Goal: Task Accomplishment & Management: Manage account settings

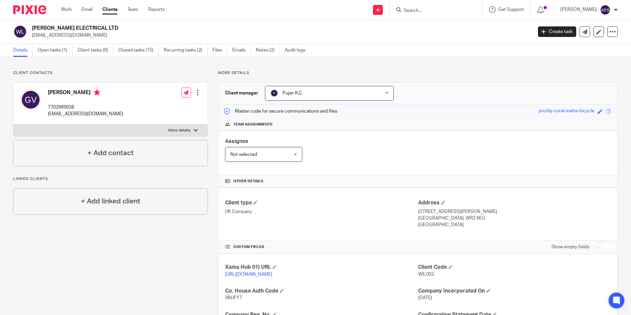
click at [433, 14] on form at bounding box center [438, 10] width 70 height 8
click at [426, 12] on input "Search" at bounding box center [432, 11] width 59 height 6
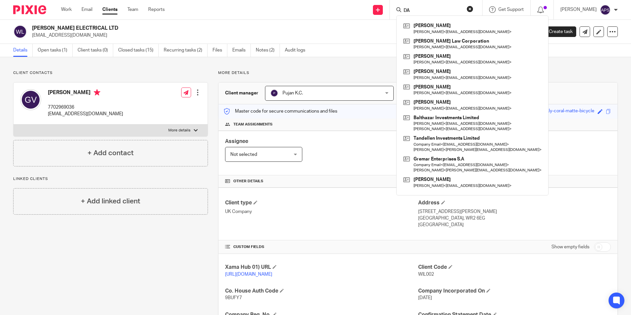
type input "D"
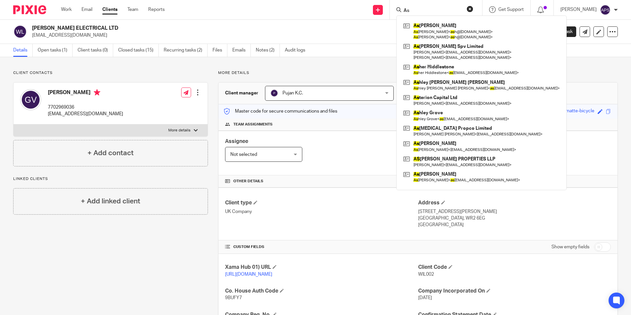
type input "A"
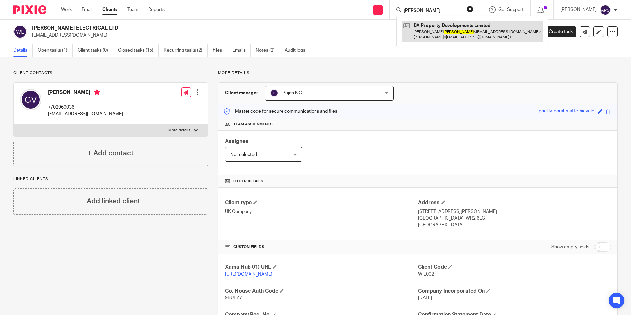
type input "Stanton"
click at [423, 35] on link at bounding box center [472, 31] width 142 height 20
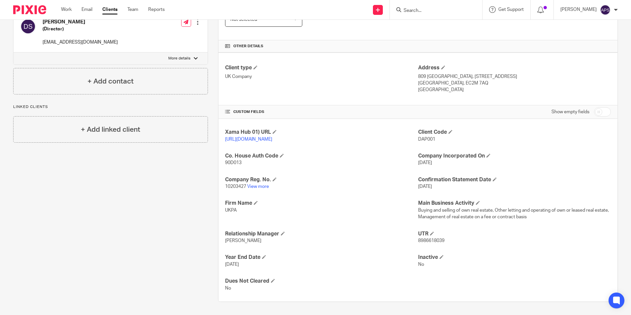
scroll to position [142, 0]
click at [259, 186] on link "View more" at bounding box center [258, 186] width 22 height 5
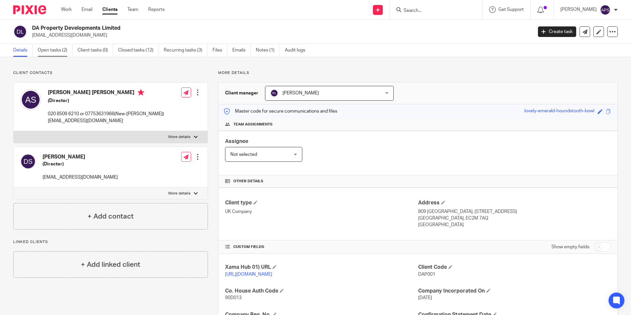
click at [55, 49] on link "Open tasks (2)" at bounding box center [55, 50] width 35 height 13
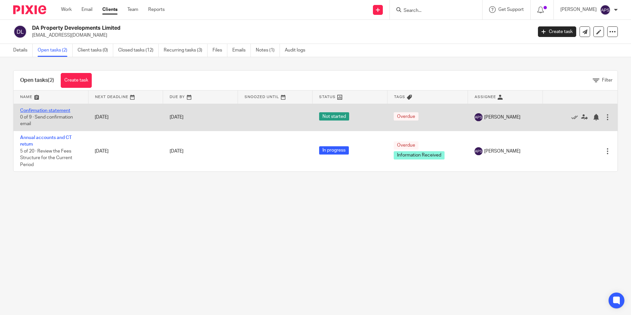
click at [53, 110] on link "Confirmation statement" at bounding box center [45, 110] width 50 height 5
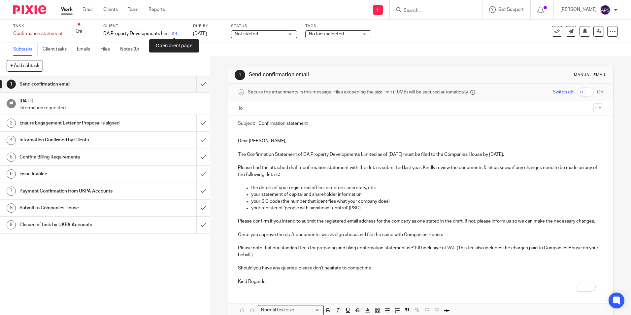
click at [175, 34] on icon at bounding box center [174, 33] width 5 height 5
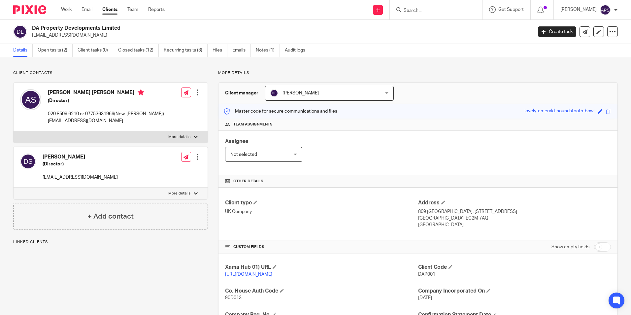
drag, startPoint x: 60, startPoint y: 77, endPoint x: 69, endPoint y: 75, distance: 8.6
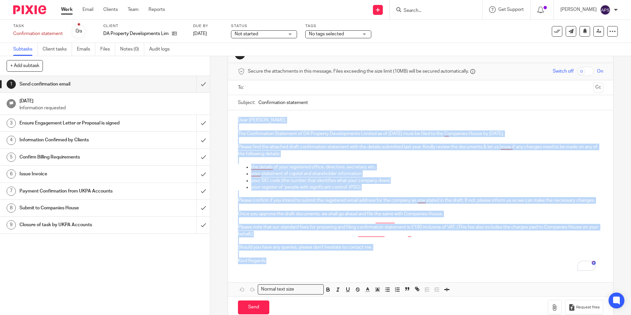
scroll to position [41, 0]
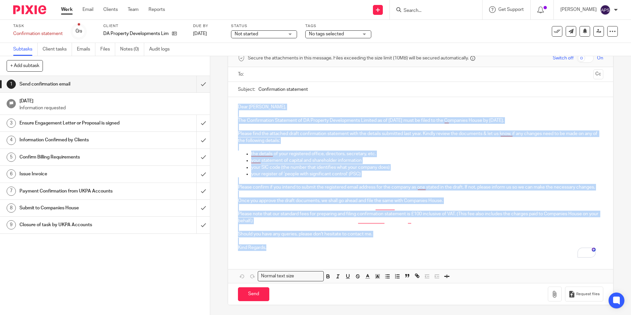
drag, startPoint x: 237, startPoint y: 141, endPoint x: 270, endPoint y: 248, distance: 112.3
click at [270, 248] on div "Dear Ashley, The Confirmation Statement of DA Property Developments Limited as …" at bounding box center [420, 176] width 385 height 159
copy div "Dear Ashley, The Confirmation Statement of DA Property Developments Limited as …"
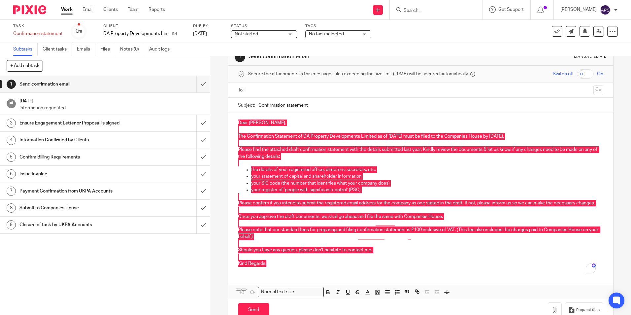
scroll to position [0, 0]
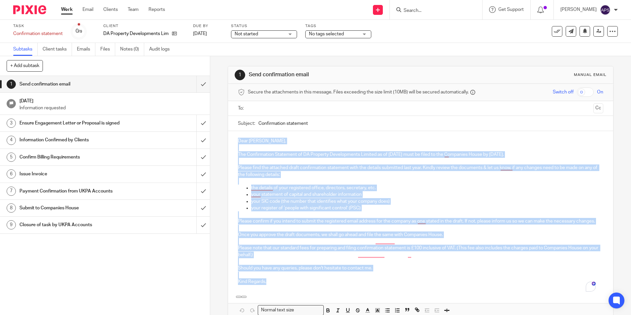
click at [309, 123] on input "Confirmation statement" at bounding box center [430, 123] width 344 height 15
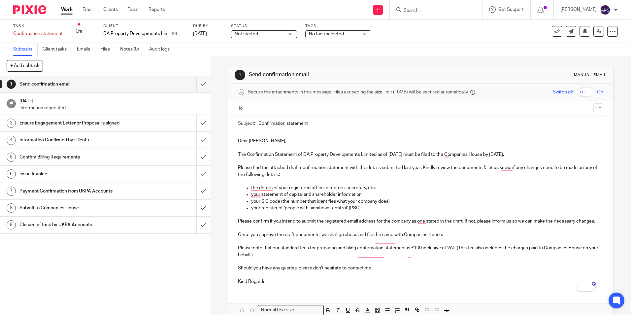
drag, startPoint x: 256, startPoint y: 124, endPoint x: 311, endPoint y: 122, distance: 55.1
click at [311, 122] on input "Confirmation statement" at bounding box center [430, 123] width 344 height 15
click at [219, 95] on div "1 Send confirmation email Manual email Secure the attachments in this message. …" at bounding box center [420, 185] width 421 height 259
click at [176, 32] on icon at bounding box center [174, 33] width 5 height 5
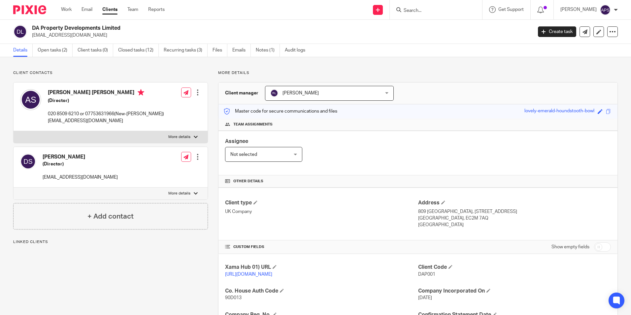
drag, startPoint x: 81, startPoint y: 35, endPoint x: 31, endPoint y: 36, distance: 49.5
click at [31, 36] on div "DA Property Developments Limited ashleyspmi@gmail.com" at bounding box center [270, 32] width 515 height 14
copy p "ashleyspmi@gmail.com"
click at [62, 49] on link "Open tasks (2)" at bounding box center [55, 50] width 35 height 13
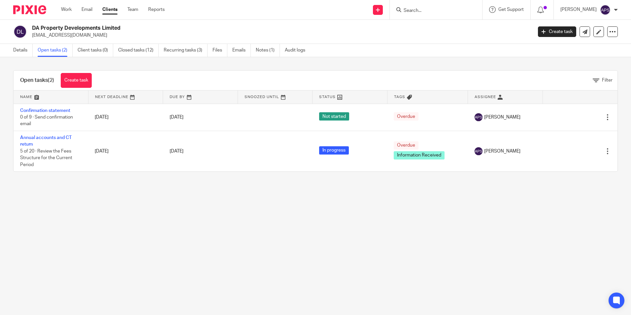
click at [347, 60] on div "Open tasks (2) Create task Filter Name Next Deadline Due By Snoozed Until Statu…" at bounding box center [315, 121] width 631 height 128
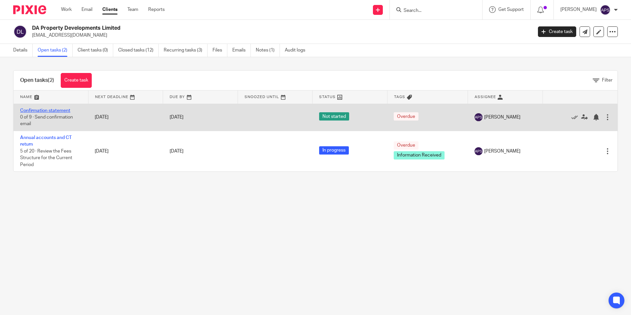
click at [46, 109] on link "Confirmation statement" at bounding box center [45, 110] width 50 height 5
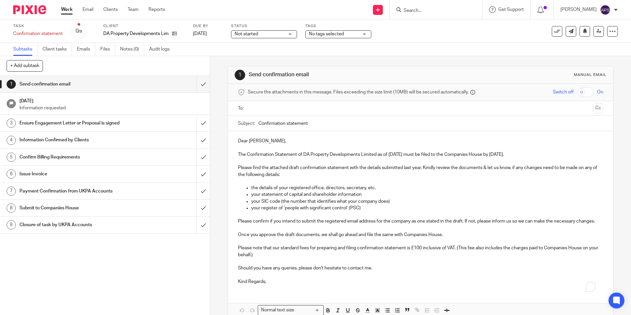
click at [217, 120] on div "1 Send confirmation email Manual email Secure the attachments in this message. …" at bounding box center [420, 185] width 421 height 259
click at [198, 82] on input "submit" at bounding box center [105, 84] width 210 height 16
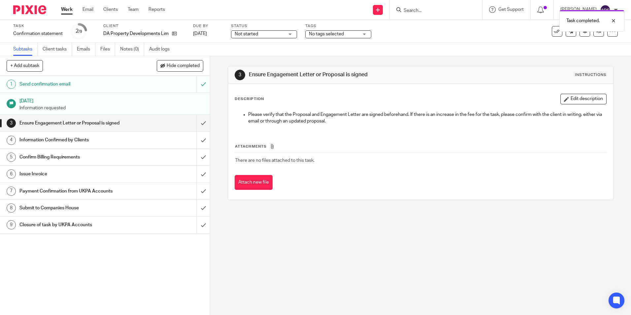
click at [66, 142] on h1 "Information Confirmed by Clients" at bounding box center [75, 140] width 113 height 10
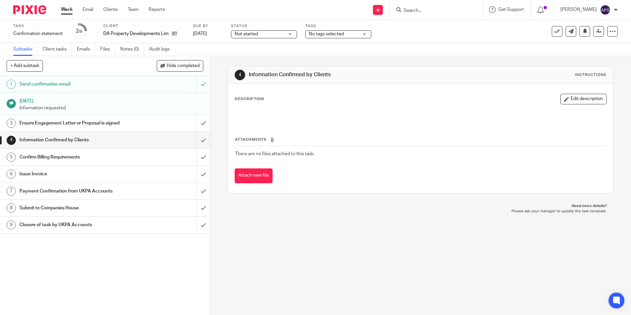
click at [45, 155] on h1 "Confirm Billing Requirements" at bounding box center [75, 157] width 113 height 10
click at [80, 175] on h1 "Issue Invoice" at bounding box center [75, 174] width 113 height 10
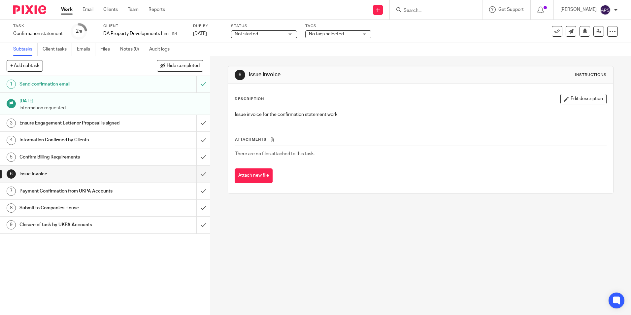
click at [34, 189] on h1 "Payment Confirmation from UKPA Accounts" at bounding box center [75, 191] width 113 height 10
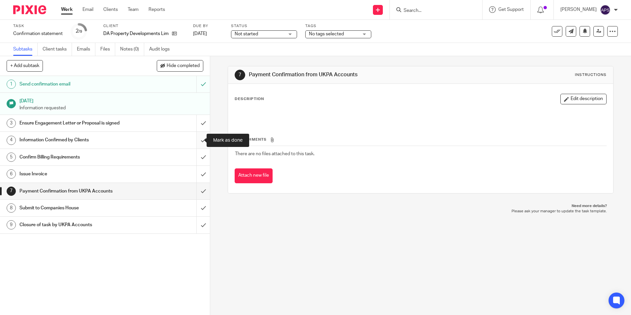
click at [196, 140] on input "submit" at bounding box center [105, 140] width 210 height 16
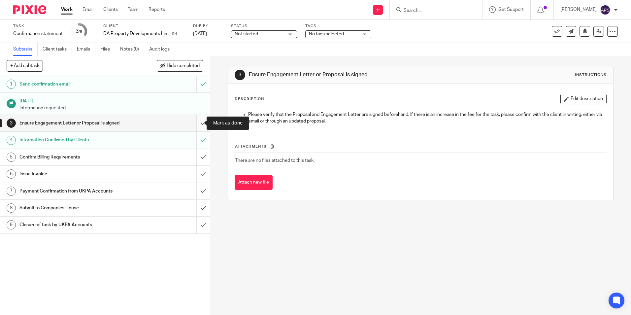
click at [195, 123] on input "submit" at bounding box center [105, 123] width 210 height 16
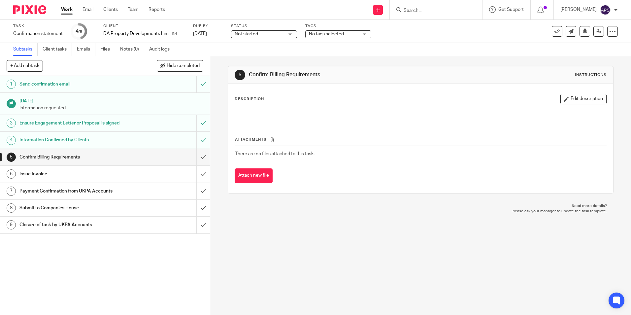
click at [131, 158] on div "Confirm Billing Requirements" at bounding box center [104, 157] width 171 height 10
click at [199, 158] on input "submit" at bounding box center [105, 157] width 210 height 16
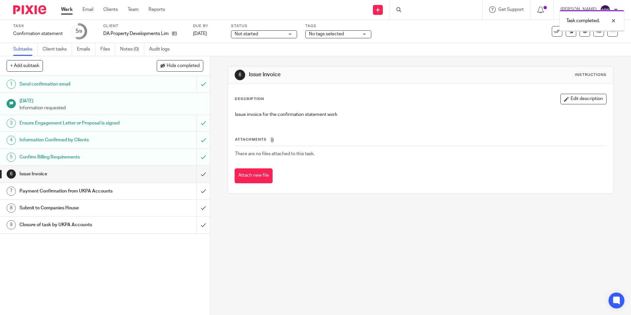
click at [290, 33] on div "Not started Not started" at bounding box center [264, 34] width 66 height 8
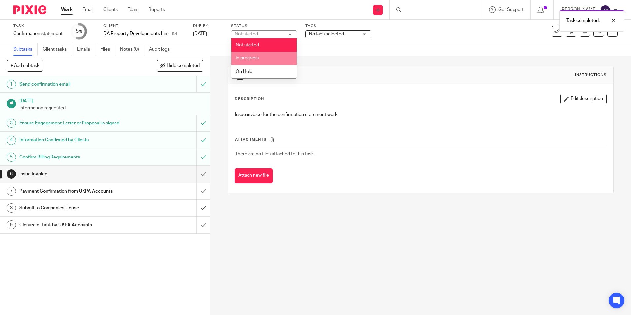
click at [267, 59] on li "In progress" at bounding box center [263, 58] width 65 height 14
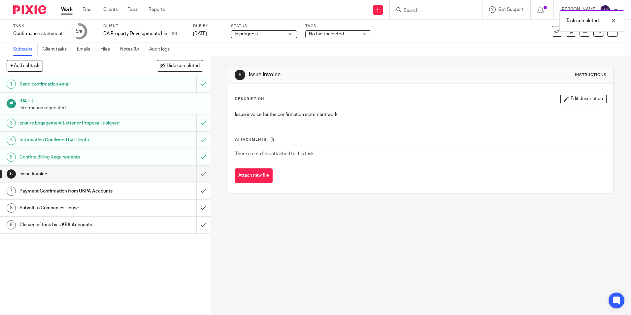
click at [349, 33] on span "No tags selected" at bounding box center [333, 34] width 49 height 7
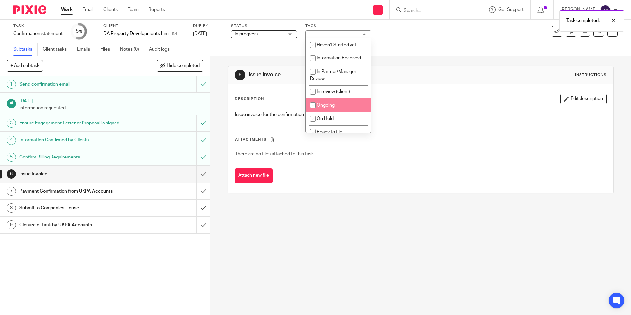
click at [346, 104] on li "Ongoing" at bounding box center [337, 105] width 65 height 14
checkbox input "true"
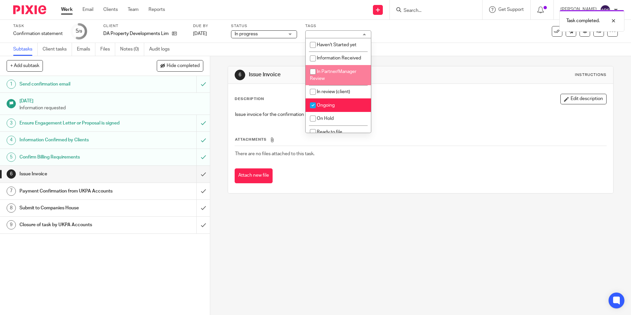
click at [429, 27] on div "Task completed." at bounding box center [469, 19] width 309 height 25
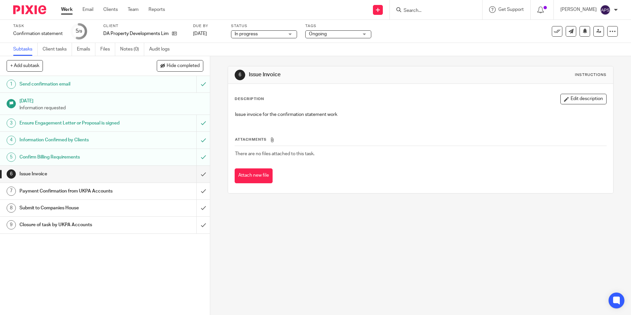
click at [461, 29] on div "Task Confirmation statement Save Confirmation statement 5 /9 Client DA Property…" at bounding box center [265, 31] width 504 height 16
click at [219, 158] on div "6 Issue Invoice Instructions Description Edit description Issue invoice for the…" at bounding box center [420, 185] width 421 height 259
click at [216, 120] on div "6 Issue Invoice Instructions Description Edit description Issue invoice for the…" at bounding box center [420, 185] width 421 height 259
click at [442, 33] on div "Task Confirmation statement Save Confirmation statement 5 /9 Client DA Property…" at bounding box center [265, 31] width 504 height 16
click at [596, 32] on icon at bounding box center [598, 31] width 5 height 5
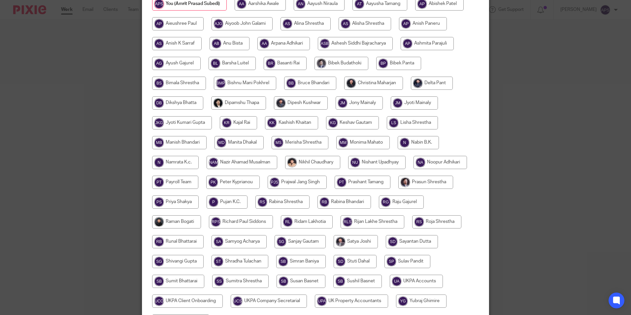
scroll to position [176, 0]
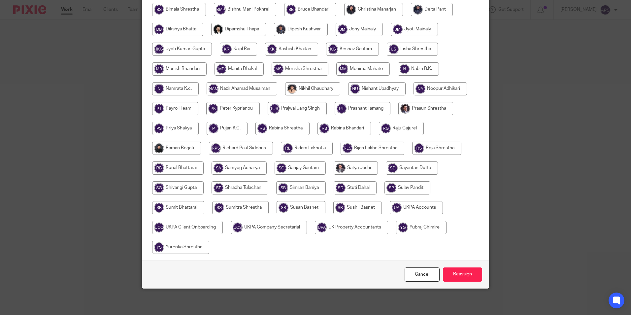
click at [420, 210] on input "radio" at bounding box center [416, 207] width 53 height 13
radio input "true"
click at [460, 277] on input "Reassign" at bounding box center [462, 274] width 39 height 14
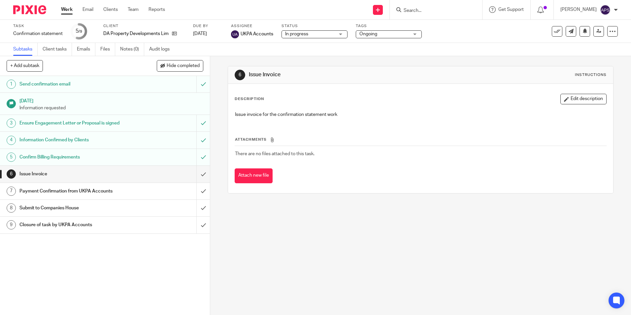
click at [216, 71] on div "6 Issue Invoice Instructions Description Edit description Issue invoice for the…" at bounding box center [420, 185] width 421 height 259
click at [222, 54] on div "Subtasks Client tasks Emails Files Notes (0) Audit logs" at bounding box center [315, 49] width 631 height 13
click at [364, 244] on div "6 Issue Invoice Instructions Description Edit description Issue invoice for the…" at bounding box center [420, 185] width 421 height 259
click at [461, 36] on div "Task Confirmation statement Save Confirmation statement 5 /9 Client DA Property…" at bounding box center [265, 31] width 504 height 16
